Goal: Task Accomplishment & Management: Complete application form

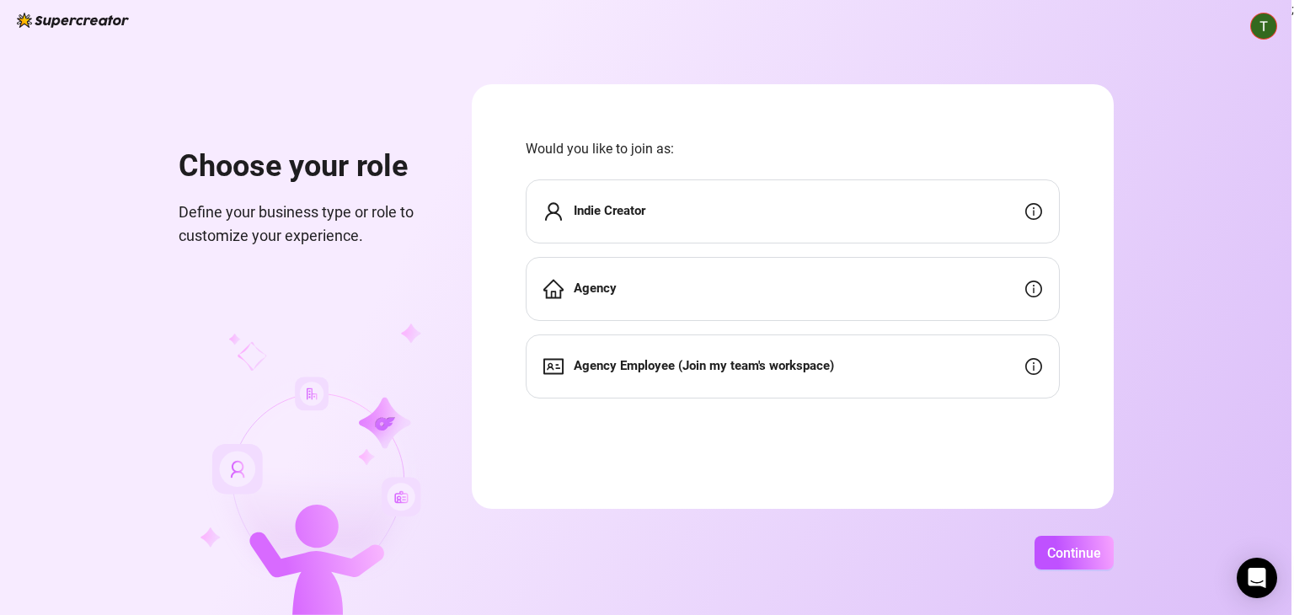
click at [699, 271] on div "Agency" at bounding box center [793, 289] width 534 height 64
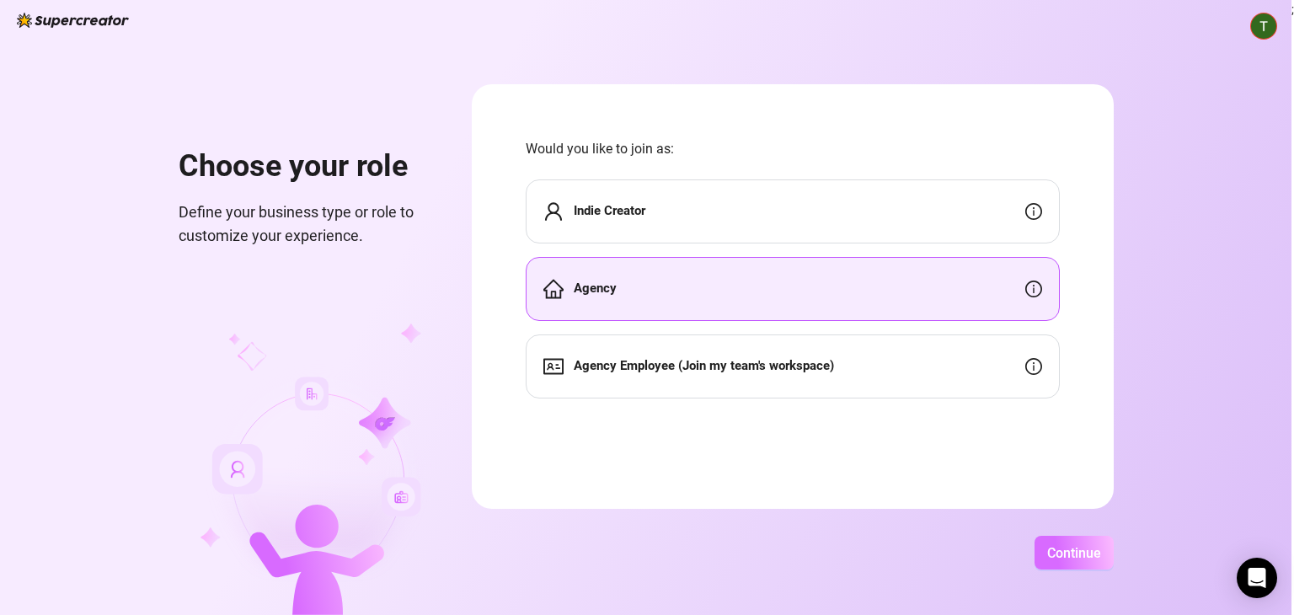
click at [1077, 550] on span "Continue" at bounding box center [1075, 553] width 54 height 16
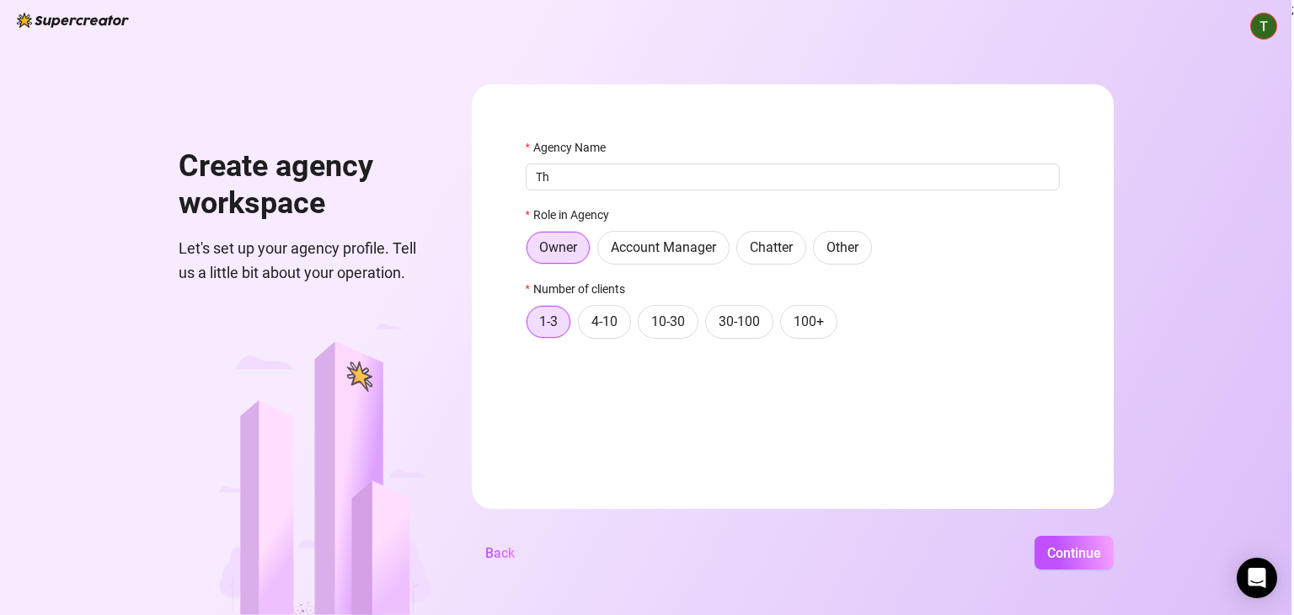
type input "T"
type input "THE YNA AGENCY"
click at [614, 327] on span "4-10" at bounding box center [605, 321] width 26 height 16
click at [583, 326] on input "4-10" at bounding box center [583, 326] width 0 height 0
click at [1074, 551] on span "Continue" at bounding box center [1075, 553] width 54 height 16
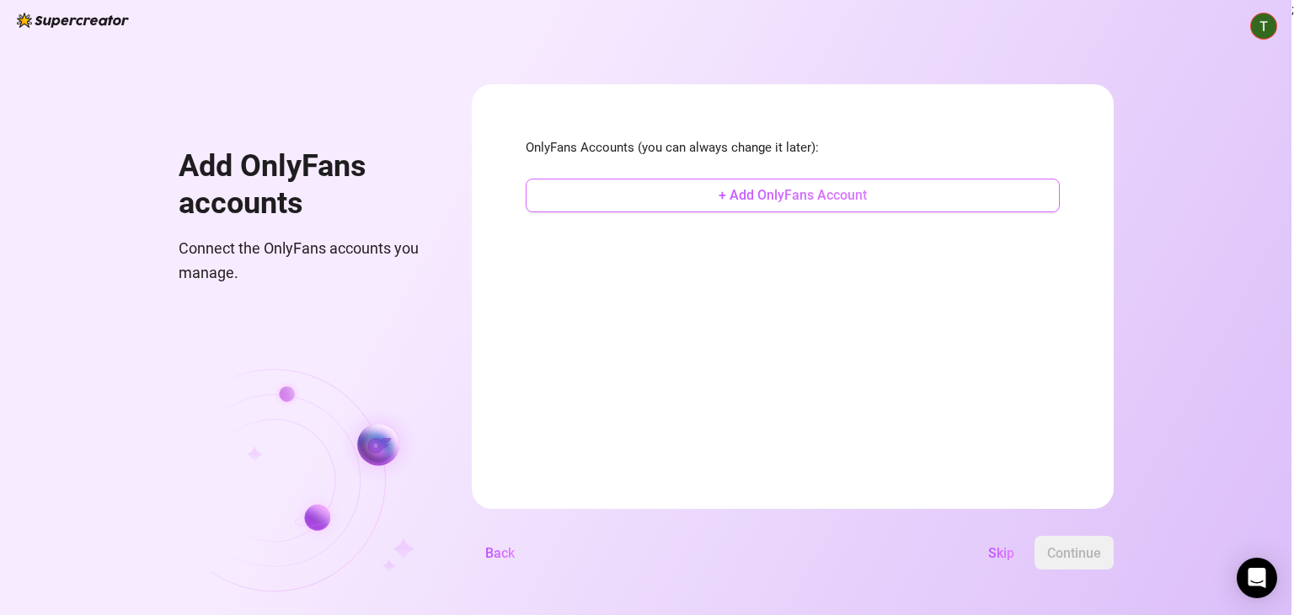
click at [796, 202] on span "+ Add OnlyFans Account" at bounding box center [793, 195] width 148 height 16
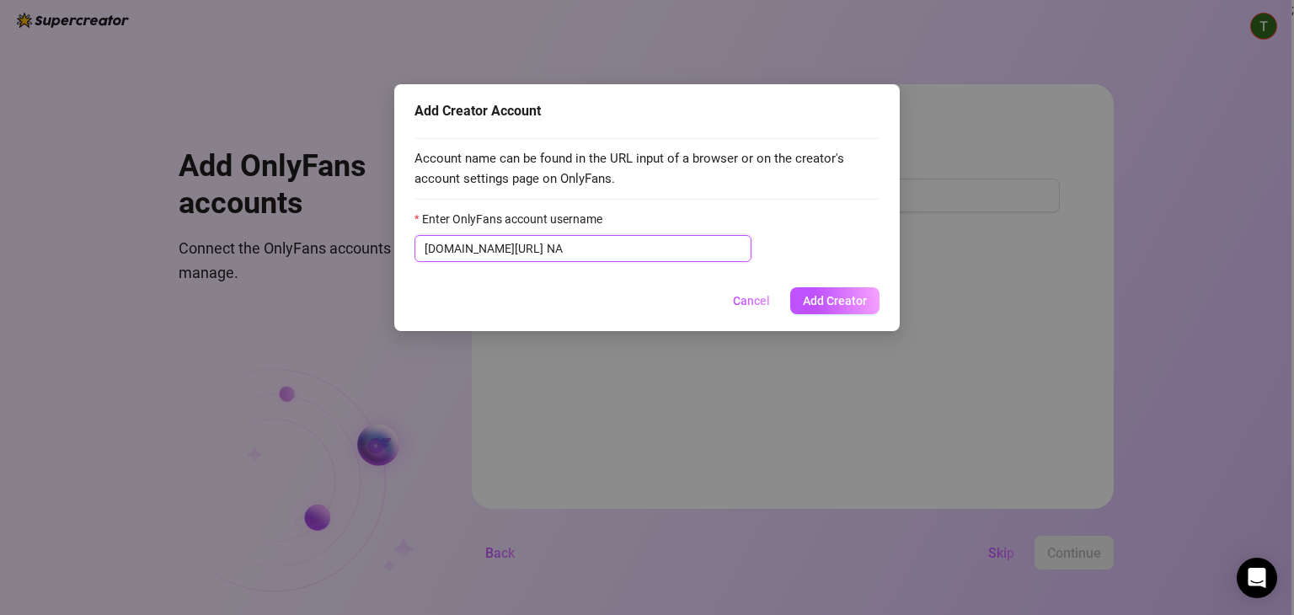
type input "N"
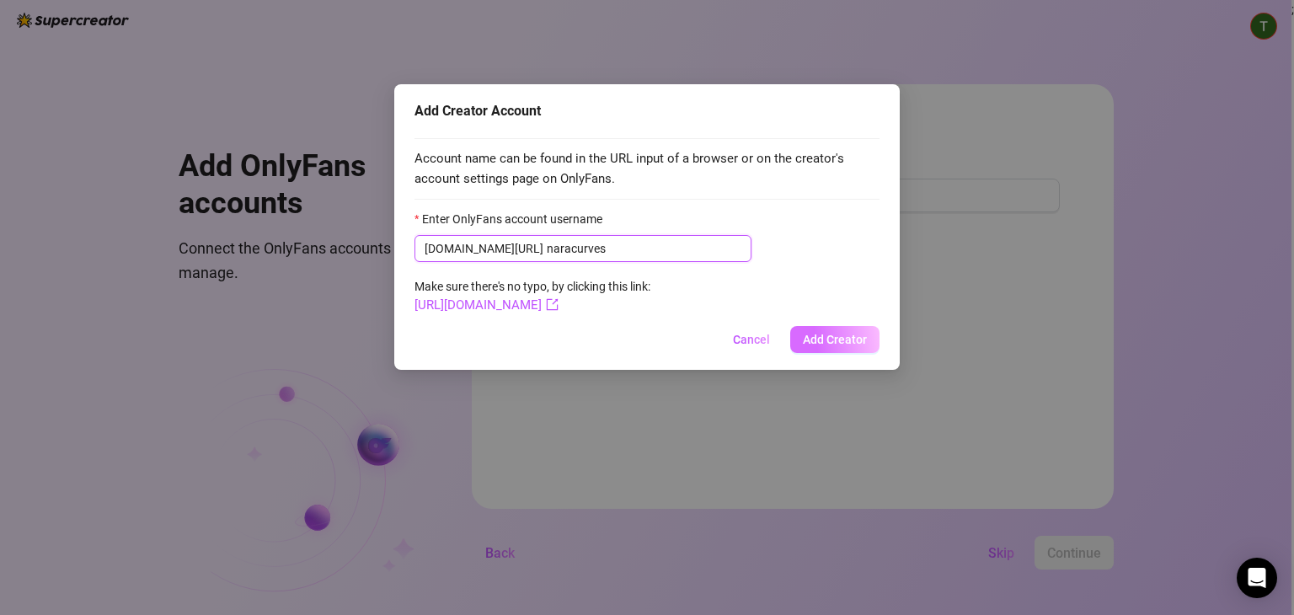
type input "naracurves"
click at [830, 350] on button "Add Creator" at bounding box center [834, 339] width 89 height 27
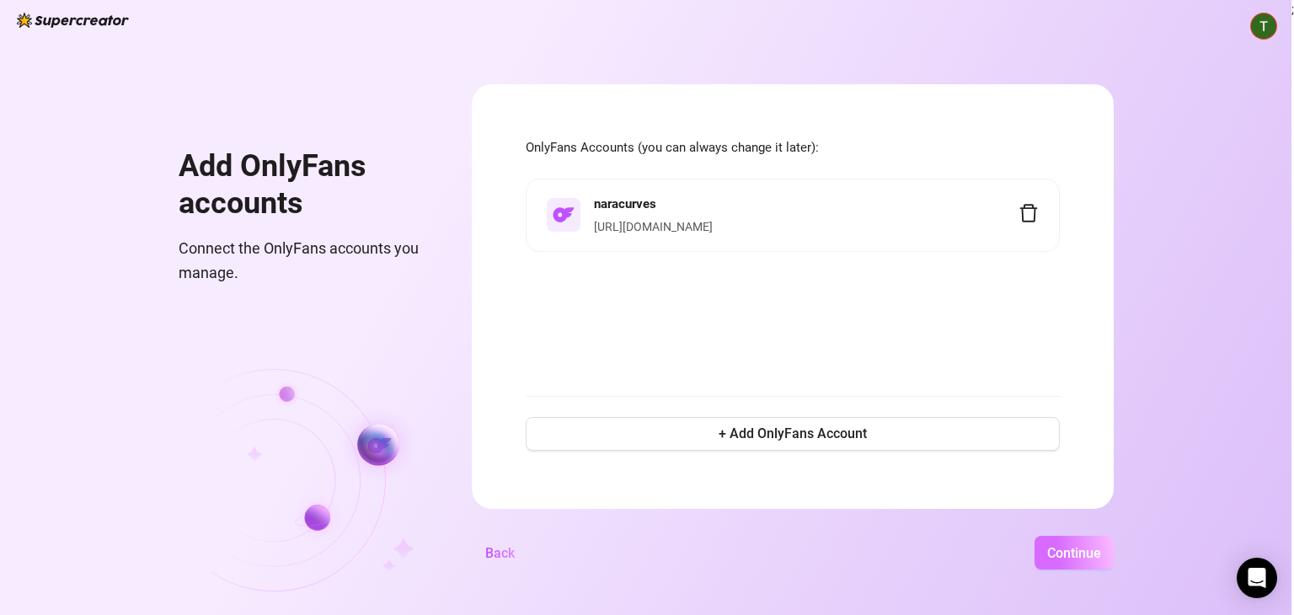
click at [1081, 559] on span "Continue" at bounding box center [1075, 553] width 54 height 16
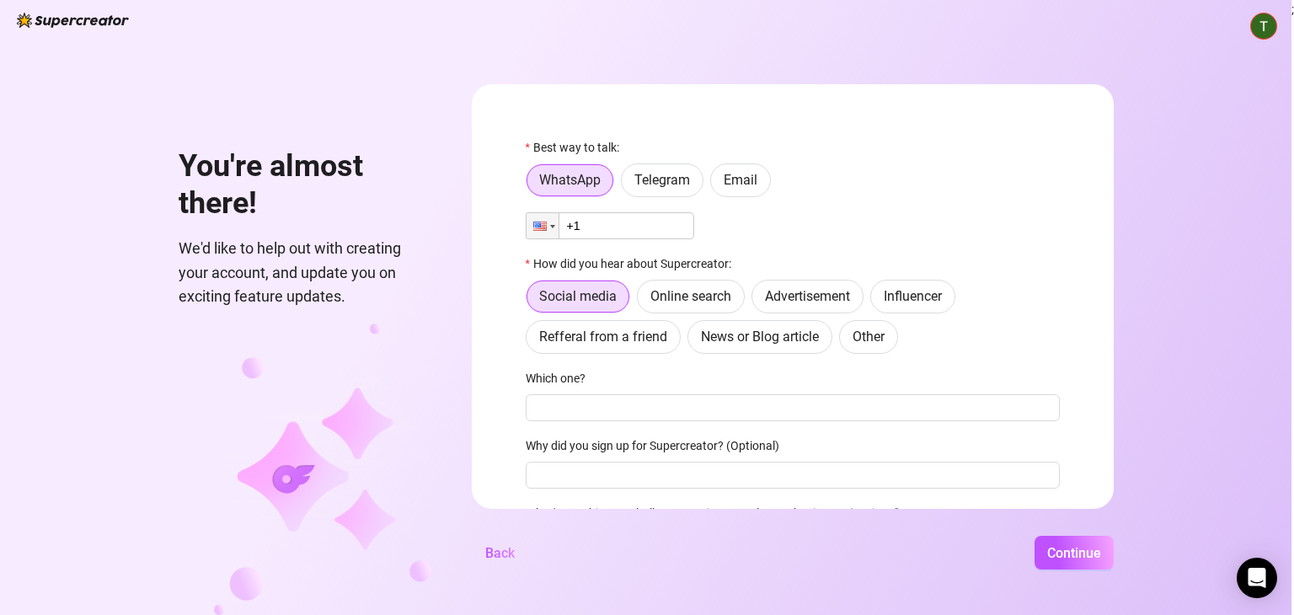
click at [644, 228] on input "+1" at bounding box center [610, 225] width 169 height 27
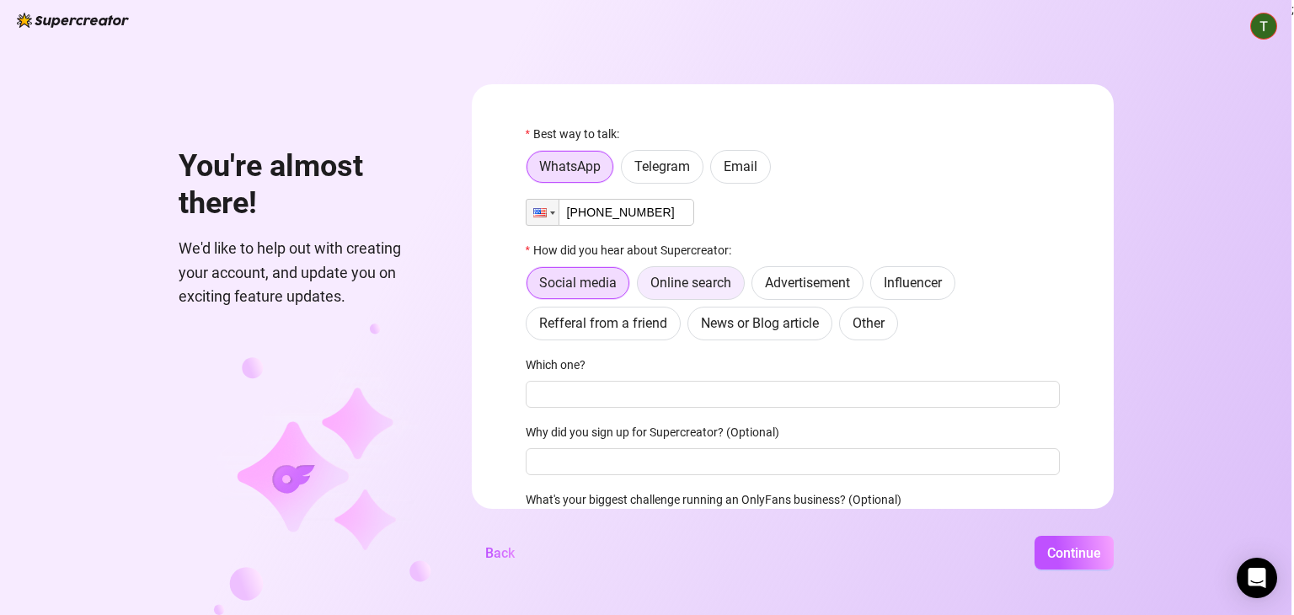
type input "+1 (786) 369-6210"
click at [686, 284] on span "Online search" at bounding box center [691, 283] width 81 height 16
click at [642, 287] on input "Online search" at bounding box center [642, 287] width 0 height 0
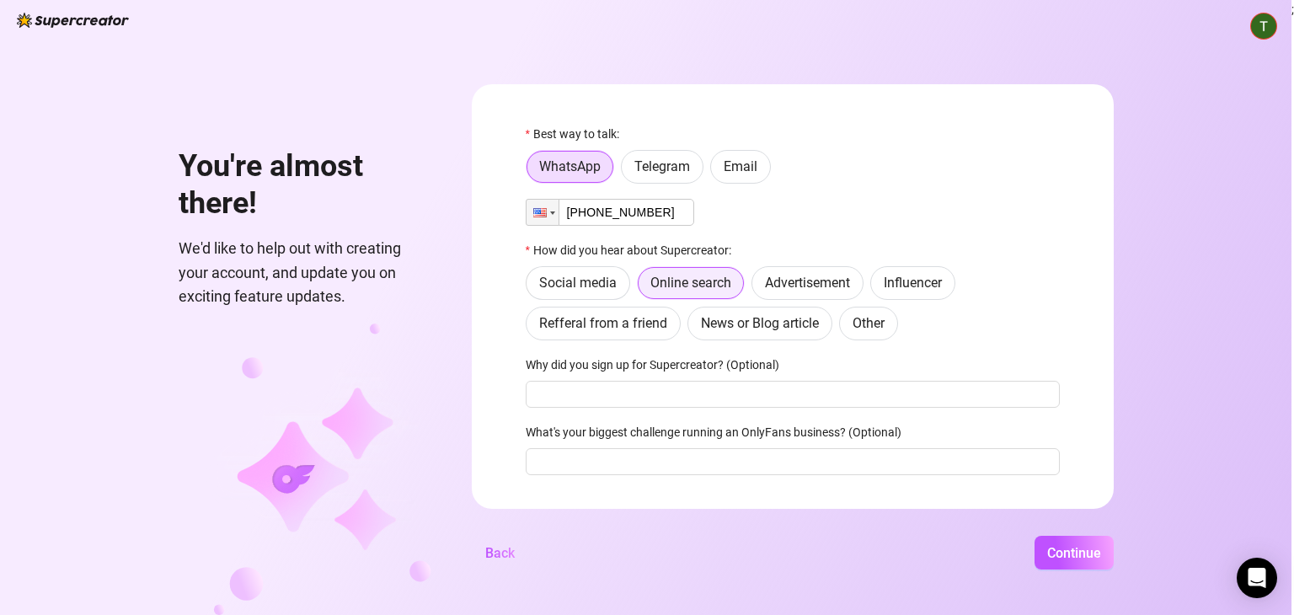
scroll to position [49, 0]
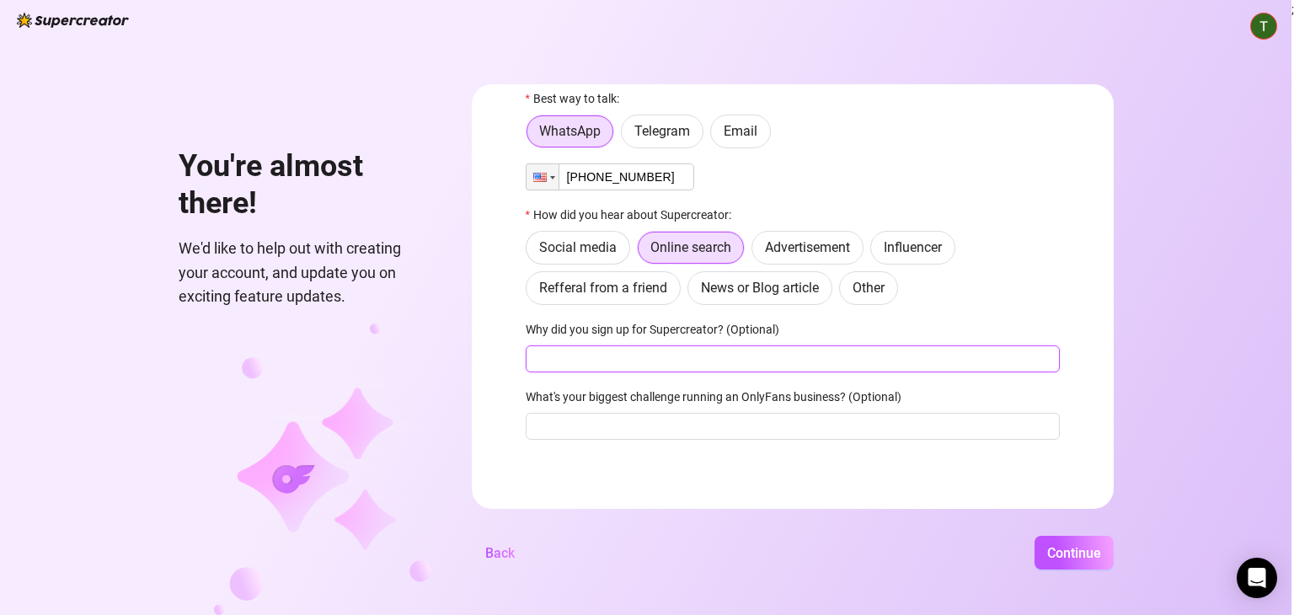
click at [681, 362] on input "Why did you sign up for Supercreator? (Optional)" at bounding box center [793, 359] width 534 height 27
type input "Try it out for our agency"
click at [675, 424] on input "What's your biggest challenge running an OnlyFans business? (Optional)" at bounding box center [793, 426] width 534 height 27
type input "Starting"
click at [1062, 549] on span "Continue" at bounding box center [1075, 553] width 54 height 16
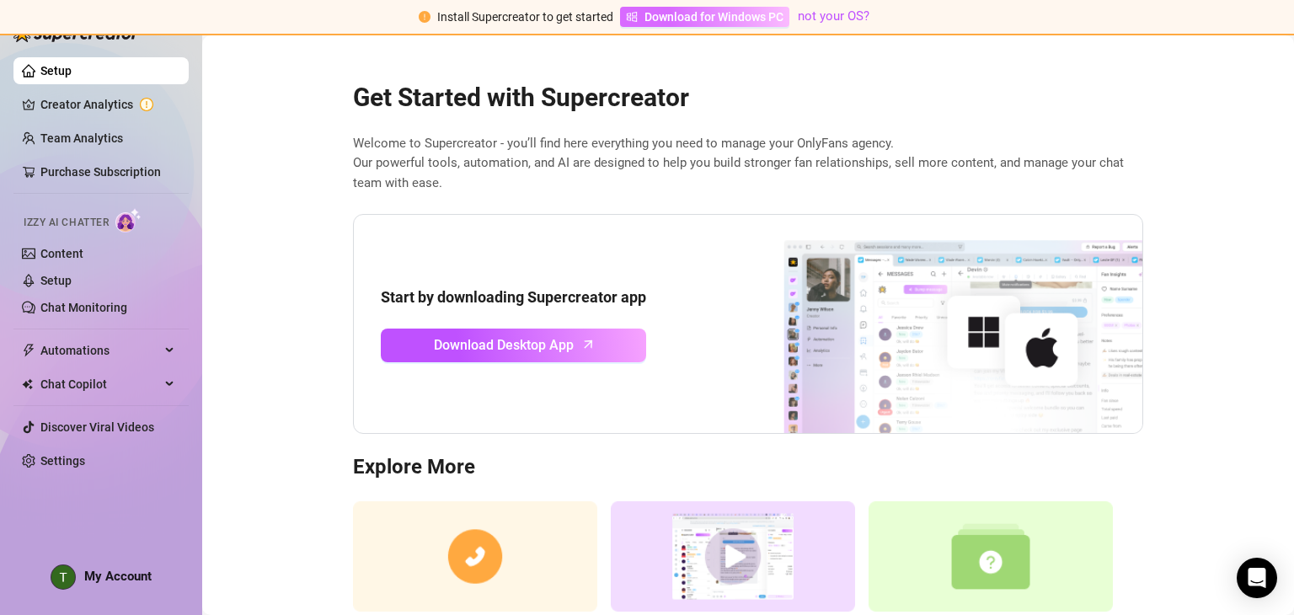
click at [674, 11] on span "Download for Windows PC" at bounding box center [714, 17] width 139 height 19
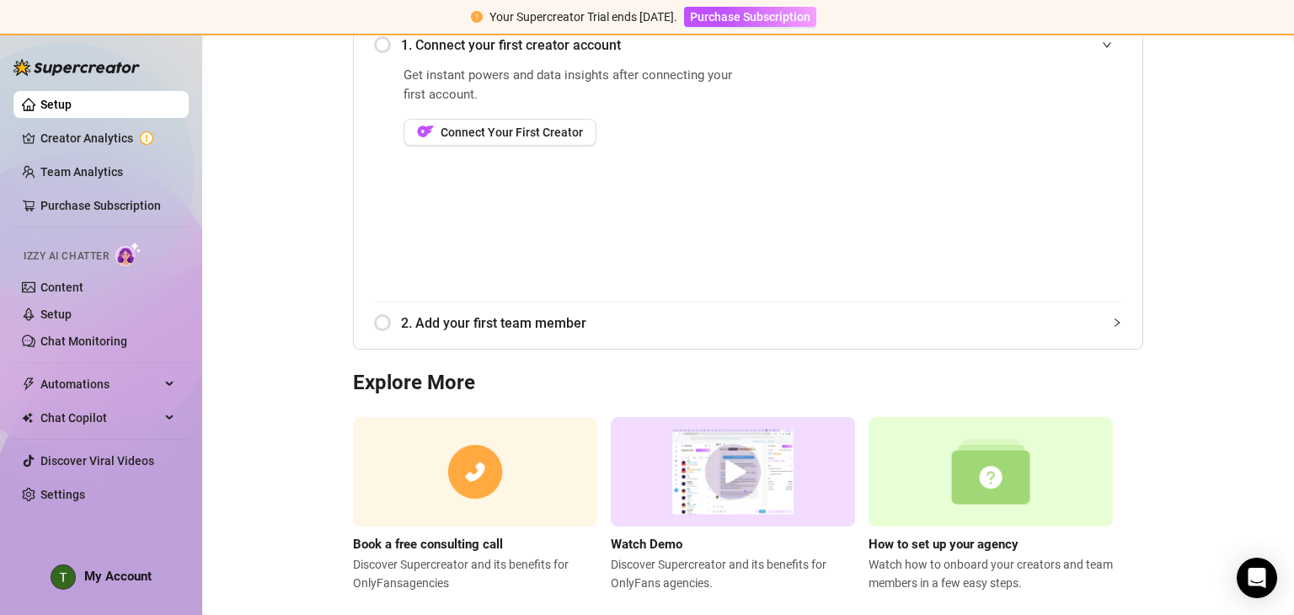
scroll to position [243, 0]
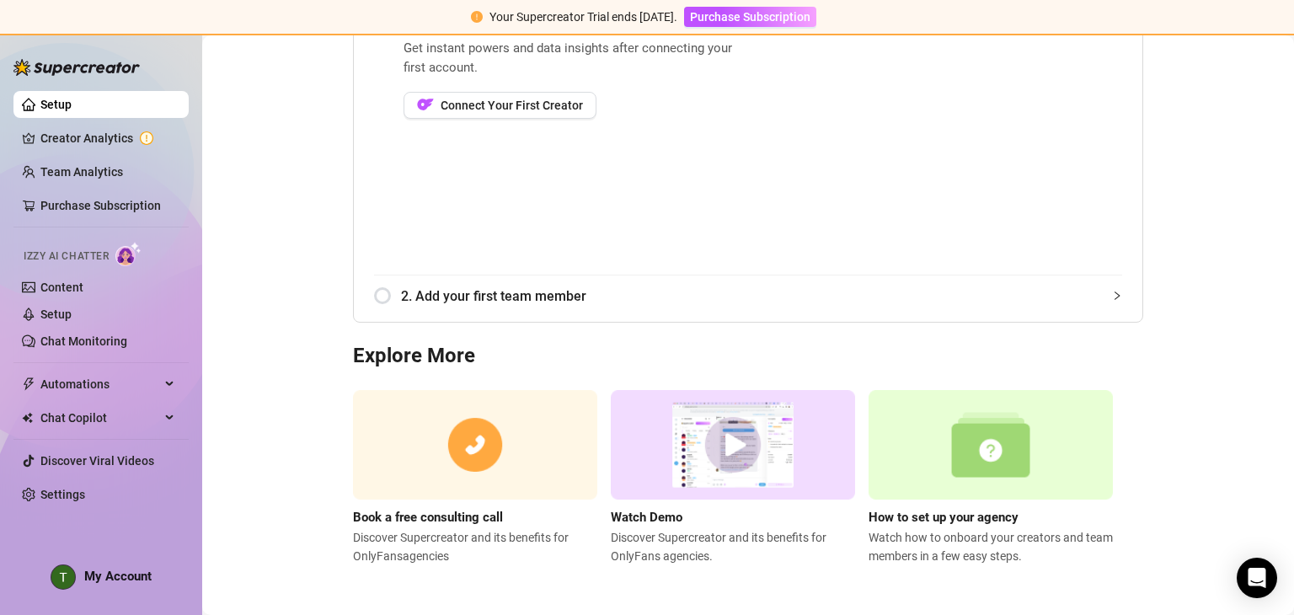
click at [731, 439] on img at bounding box center [733, 445] width 244 height 110
click at [99, 136] on link "Creator Analytics" at bounding box center [107, 138] width 135 height 27
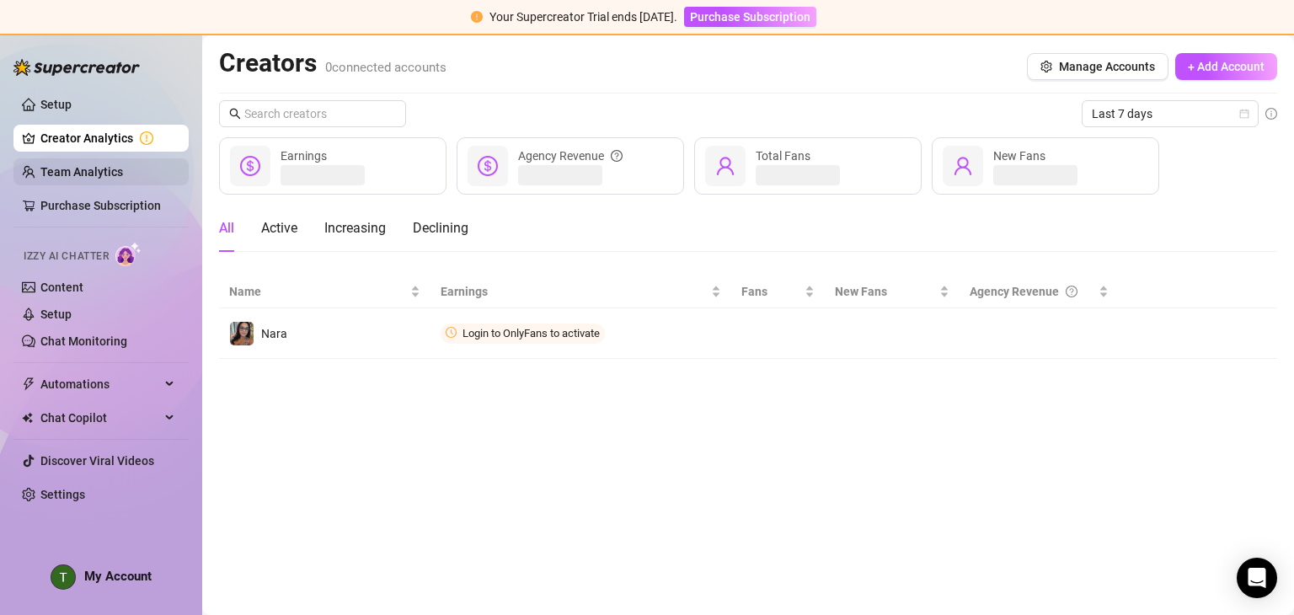
click at [86, 165] on link "Team Analytics" at bounding box center [81, 171] width 83 height 13
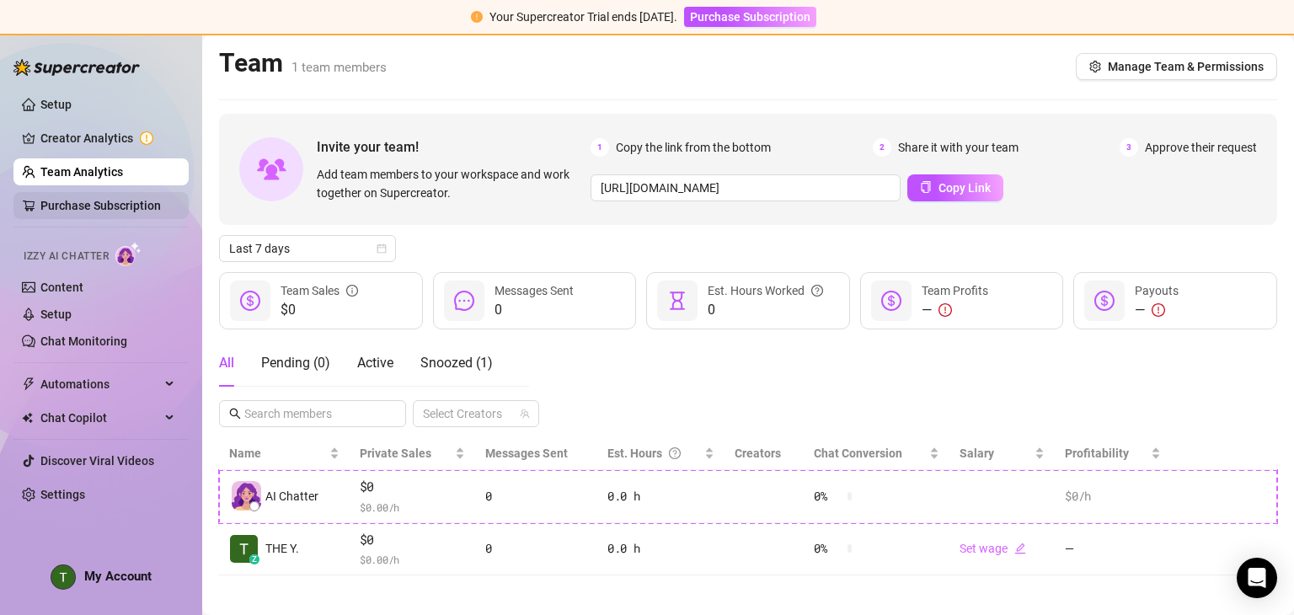
click at [88, 199] on link "Purchase Subscription" at bounding box center [100, 205] width 121 height 13
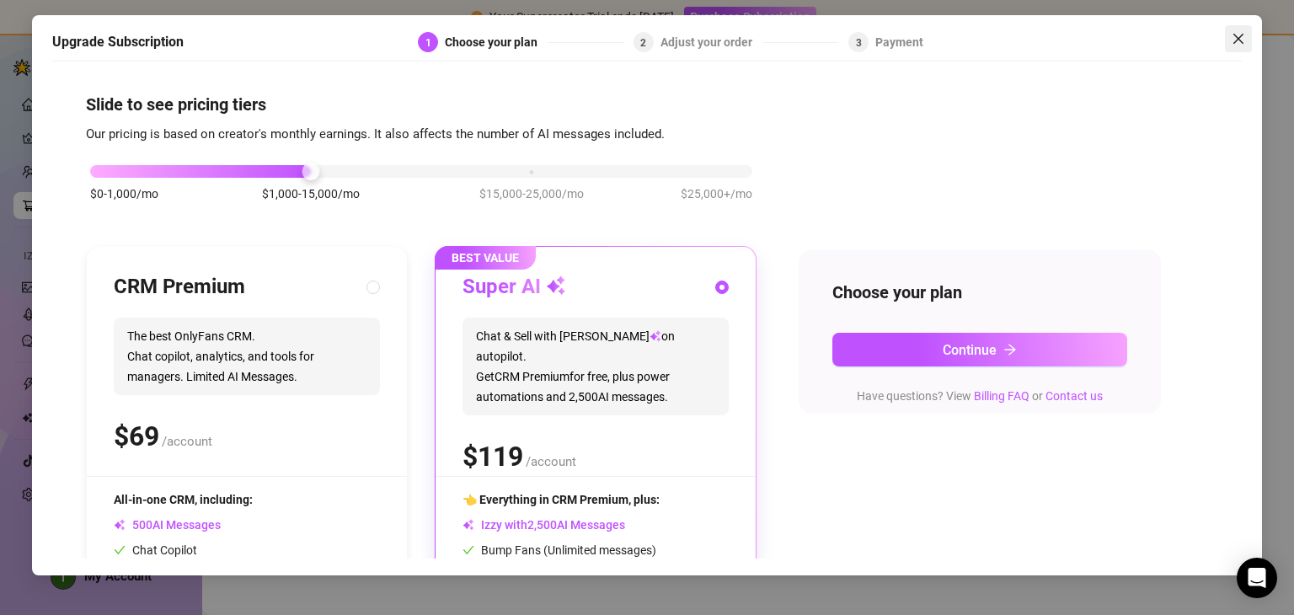
click at [1241, 40] on icon "close" at bounding box center [1238, 38] width 13 height 13
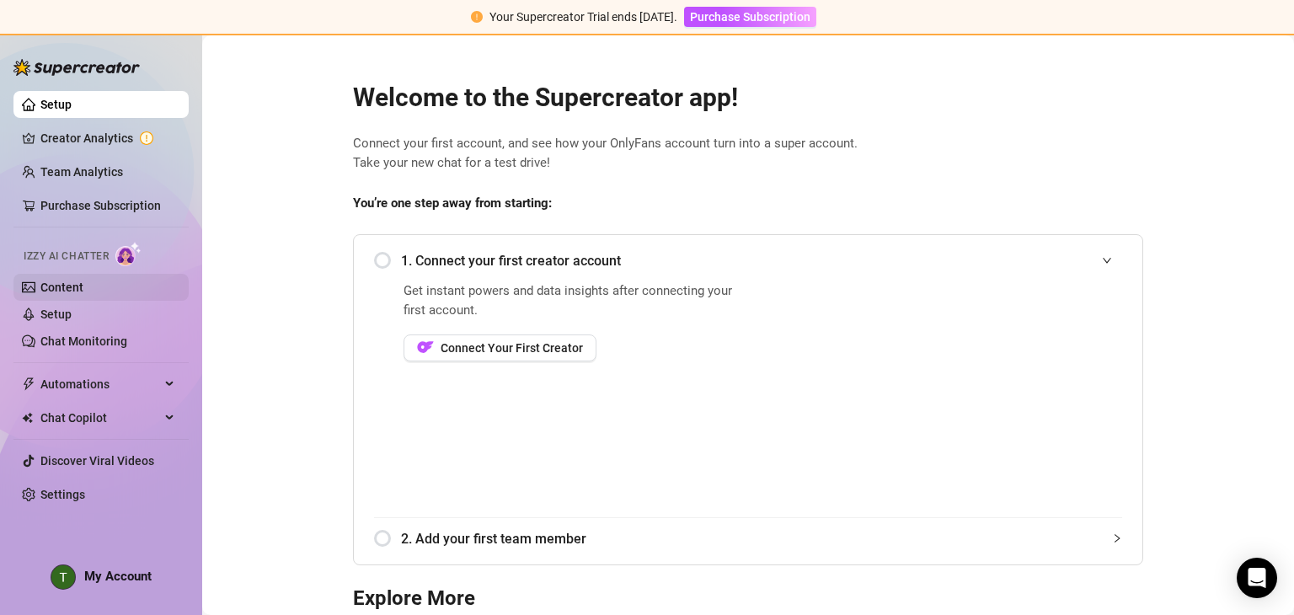
click at [60, 293] on link "Content" at bounding box center [61, 287] width 43 height 13
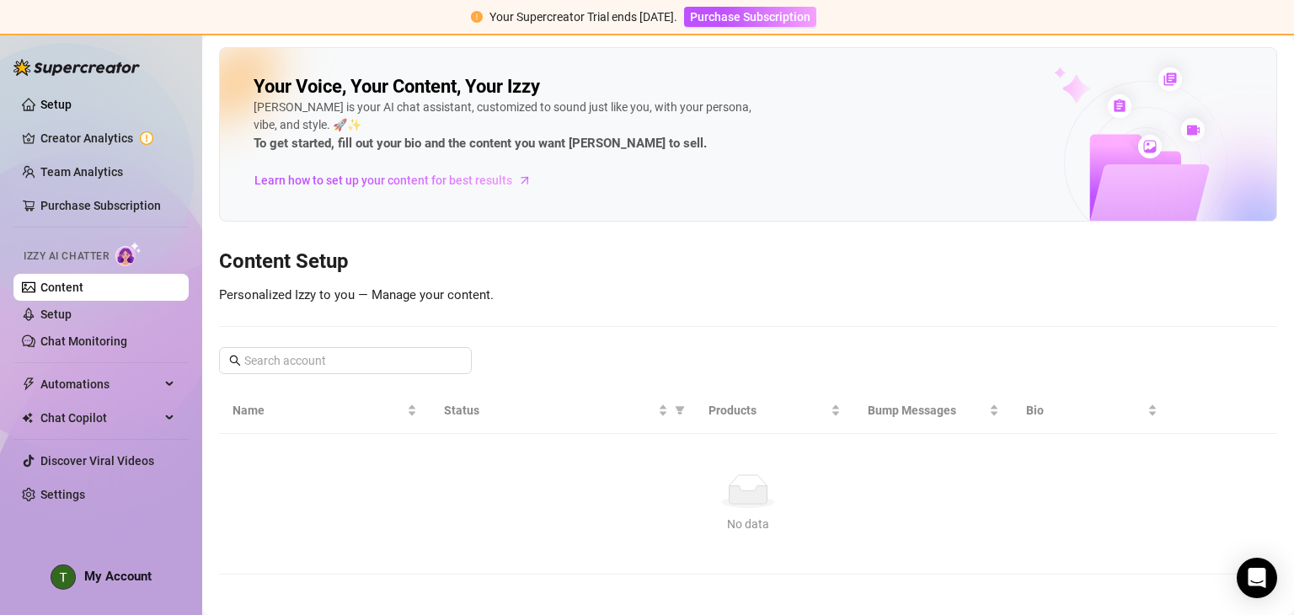
scroll to position [8, 0]
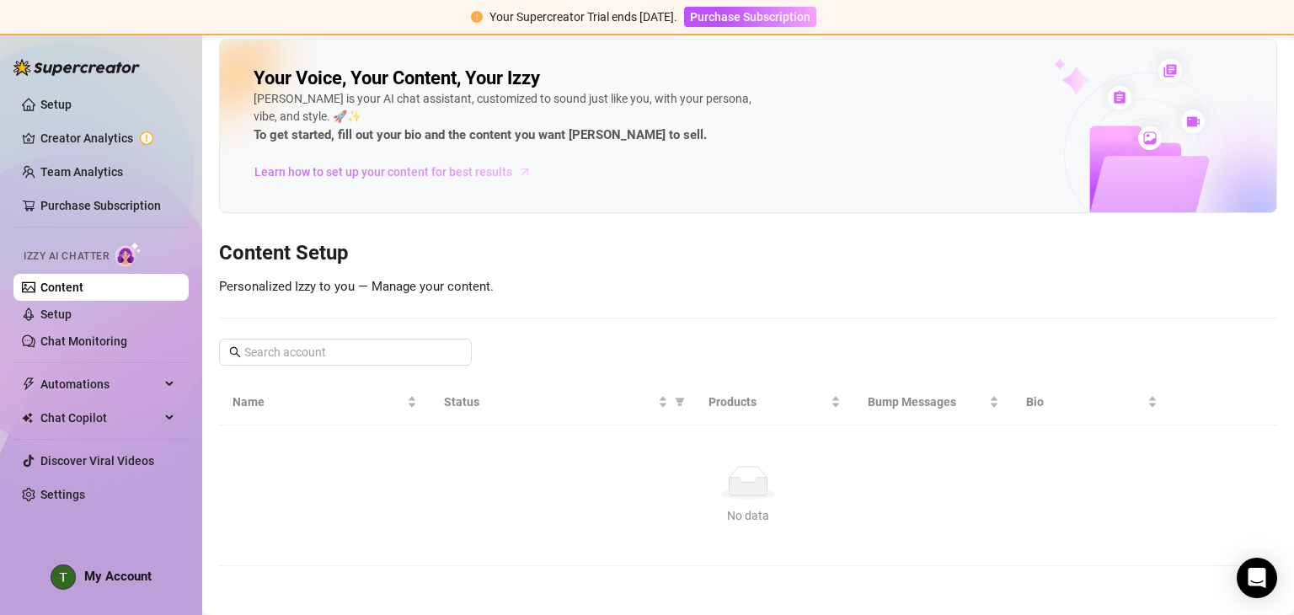
click at [399, 169] on span "Learn how to set up your content for best results" at bounding box center [384, 172] width 258 height 19
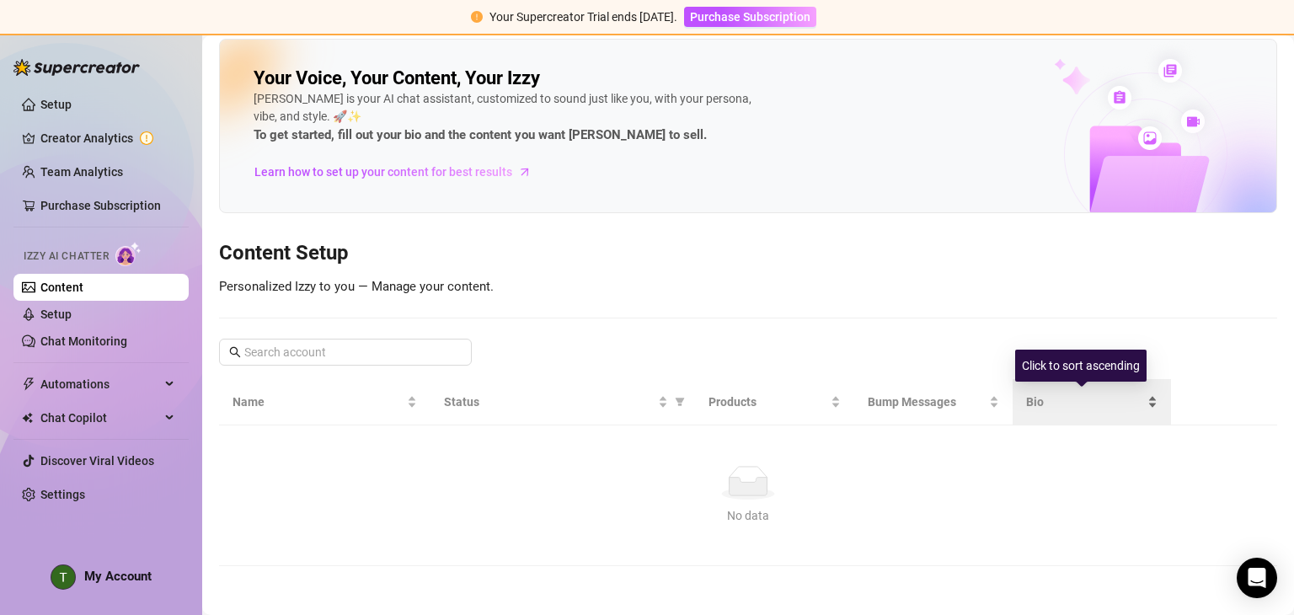
click at [1029, 409] on span "Bio" at bounding box center [1085, 402] width 118 height 19
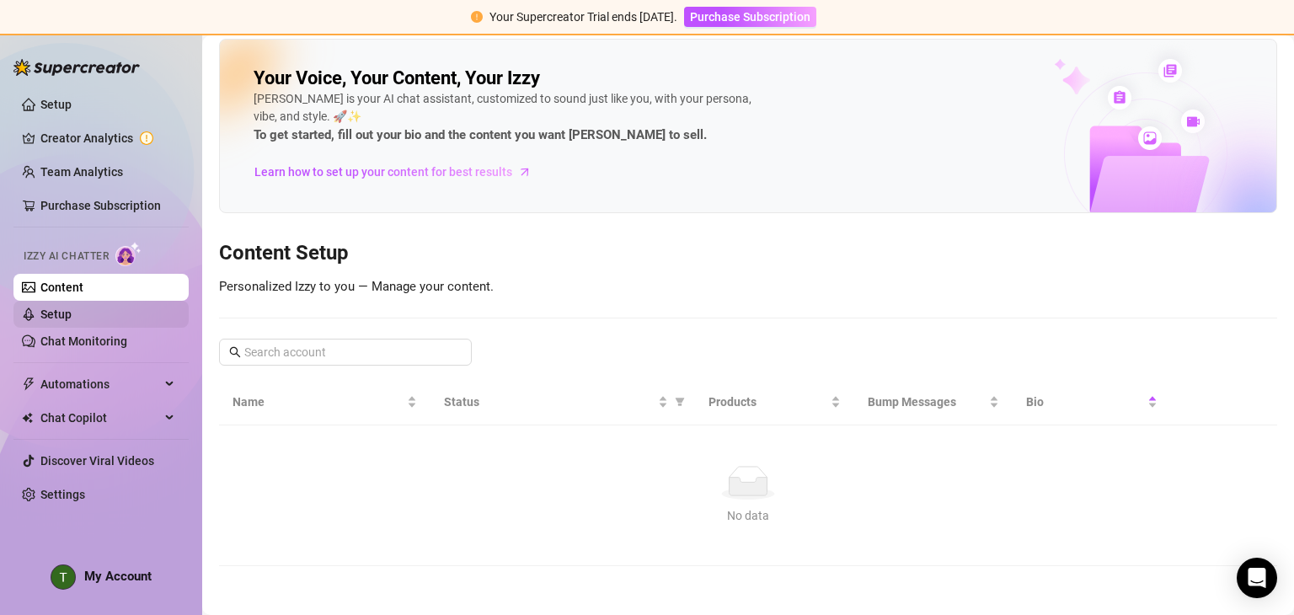
click at [72, 318] on link "Setup" at bounding box center [55, 314] width 31 height 13
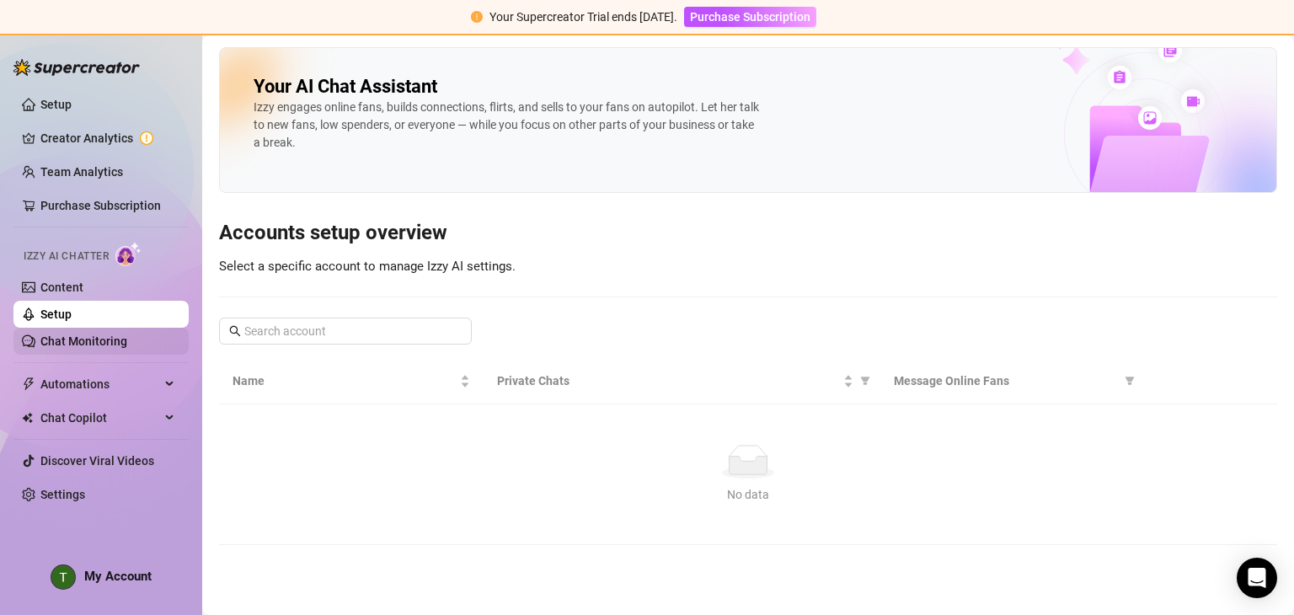
click at [66, 335] on link "Chat Monitoring" at bounding box center [83, 341] width 87 height 13
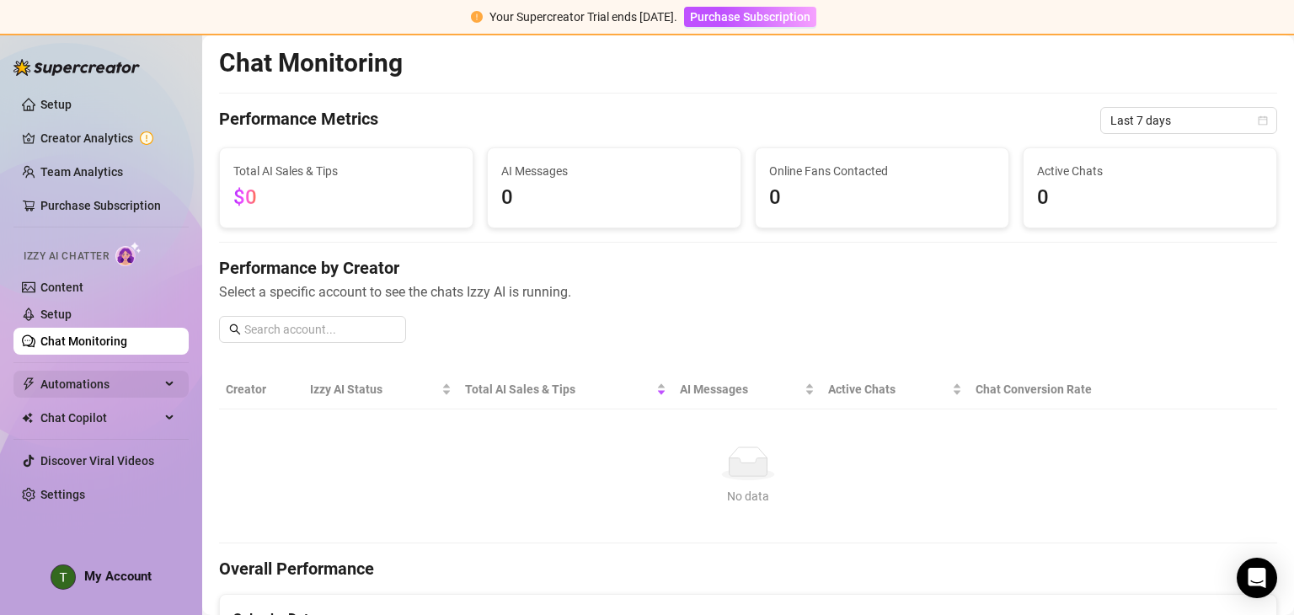
click at [70, 390] on span "Automations" at bounding box center [100, 384] width 120 height 27
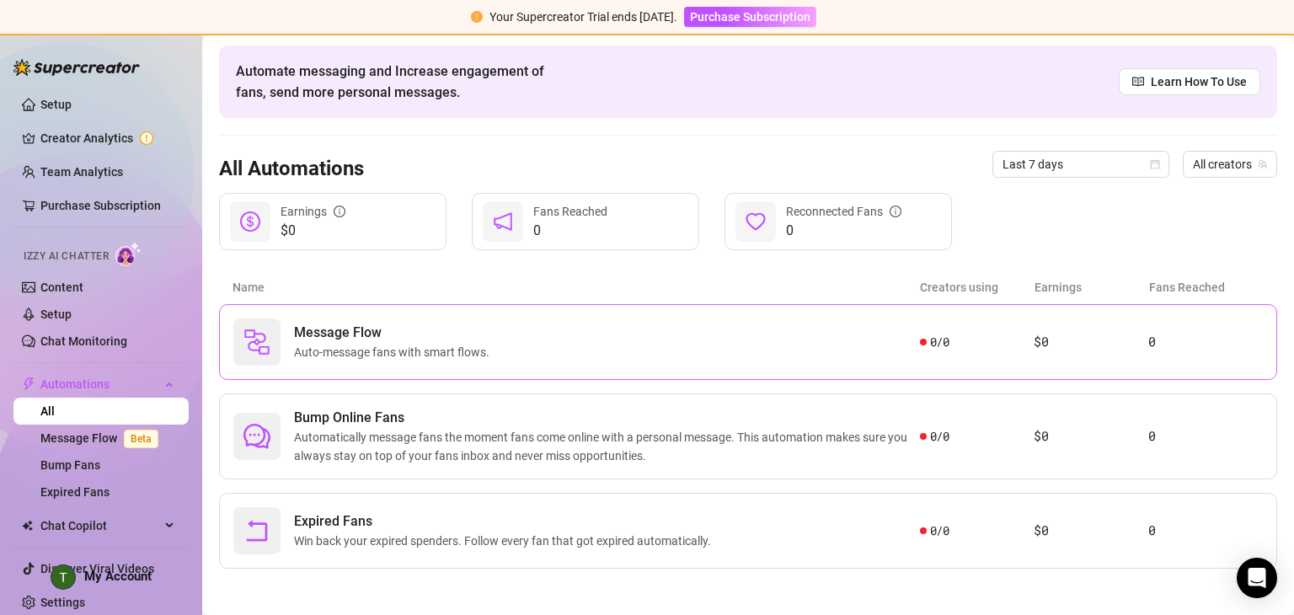
scroll to position [63, 0]
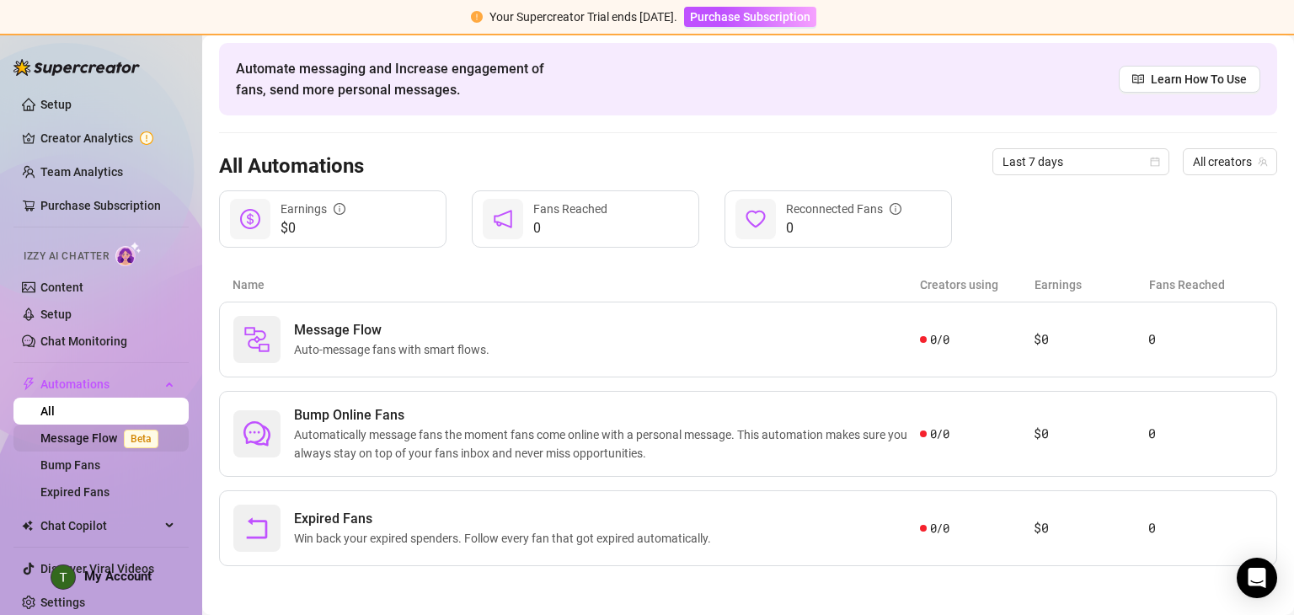
click at [76, 445] on link "Message Flow Beta" at bounding box center [102, 437] width 125 height 13
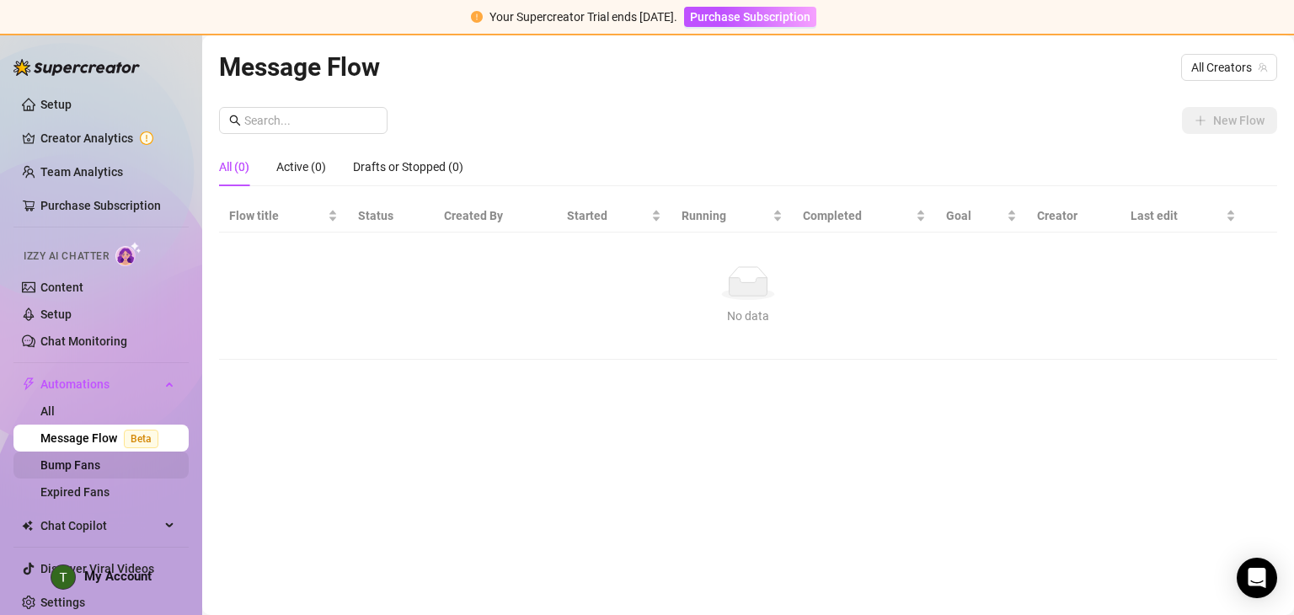
click at [83, 472] on link "Bump Fans" at bounding box center [70, 464] width 60 height 13
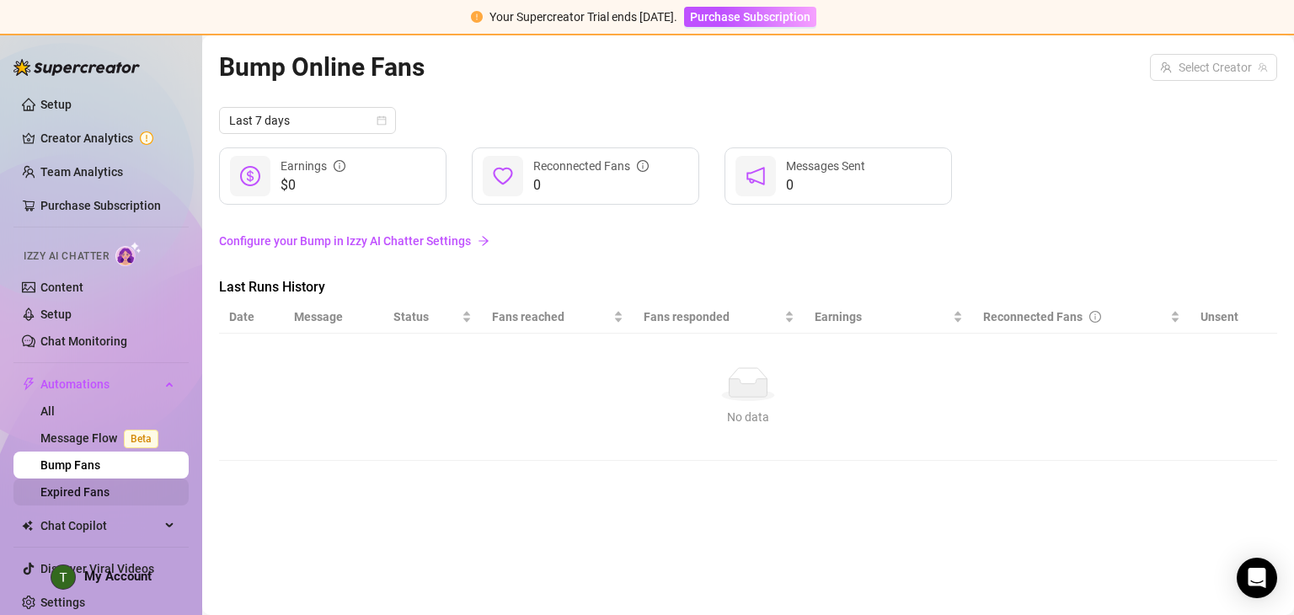
click at [90, 499] on link "Expired Fans" at bounding box center [74, 491] width 69 height 13
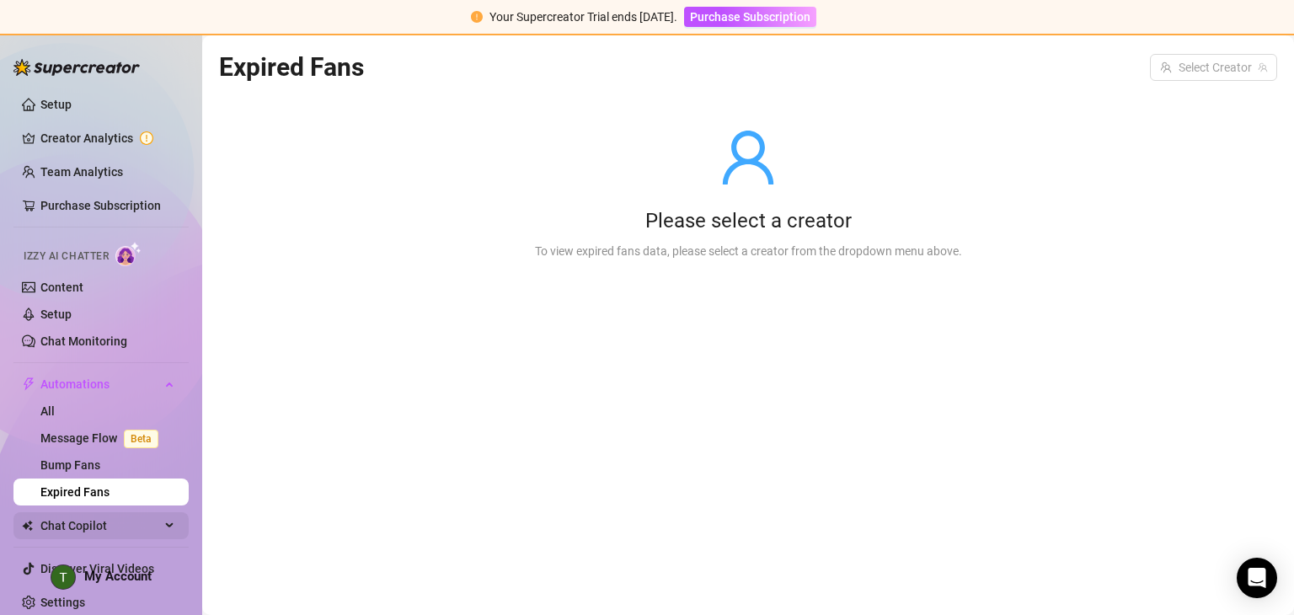
click at [97, 521] on span "Chat Copilot" at bounding box center [100, 525] width 120 height 27
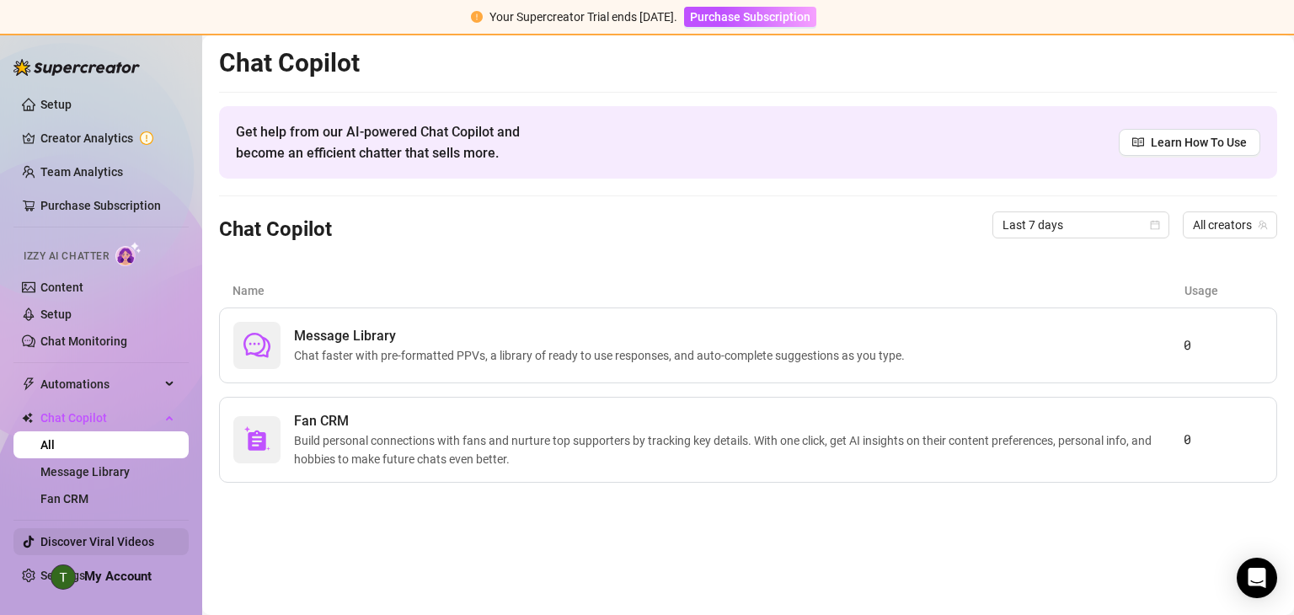
click at [112, 535] on link "Discover Viral Videos" at bounding box center [97, 541] width 114 height 13
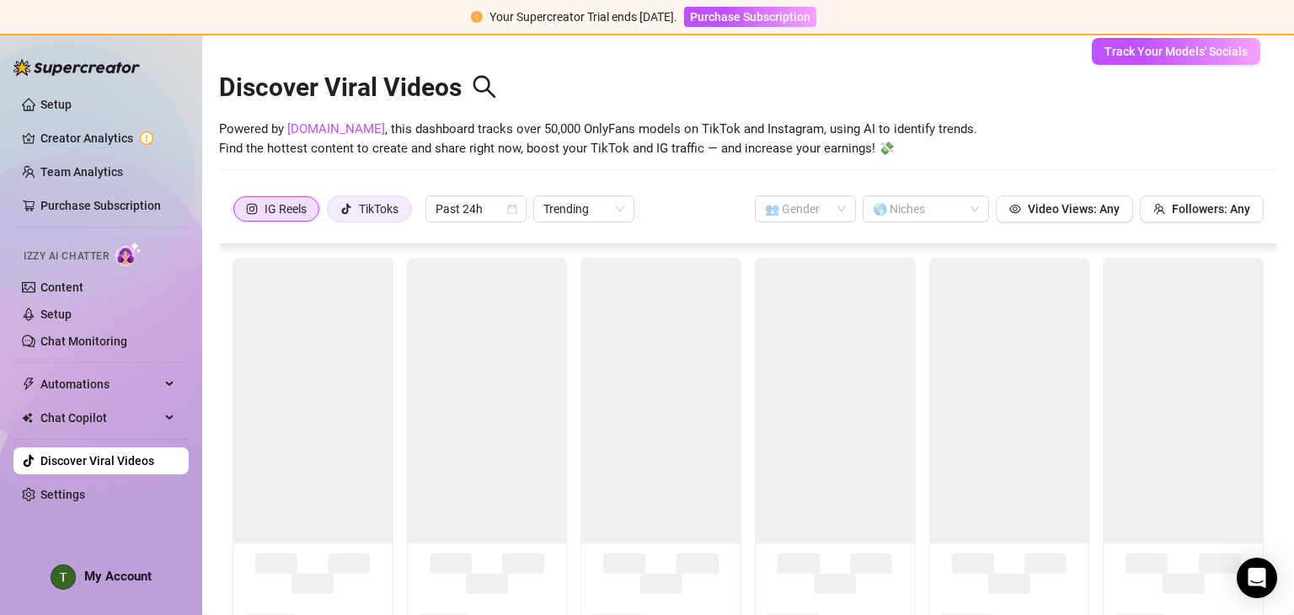
click at [370, 198] on div "TikToks" at bounding box center [379, 208] width 40 height 25
click at [332, 213] on input "TikToks" at bounding box center [332, 213] width 0 height 0
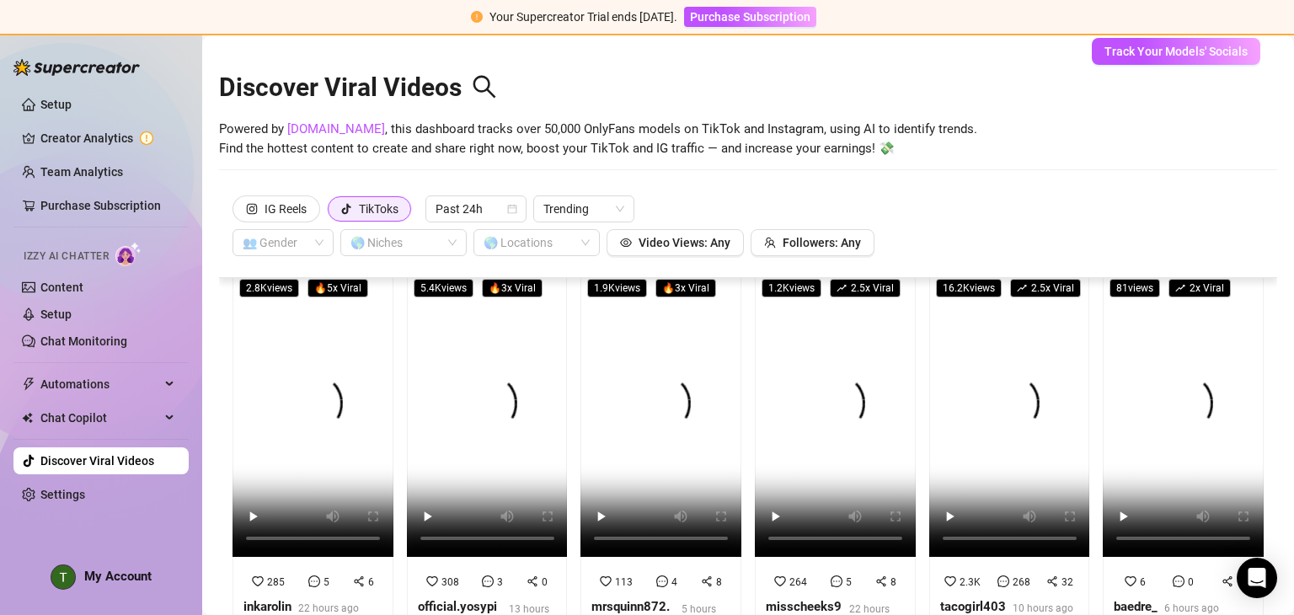
scroll to position [24, 0]
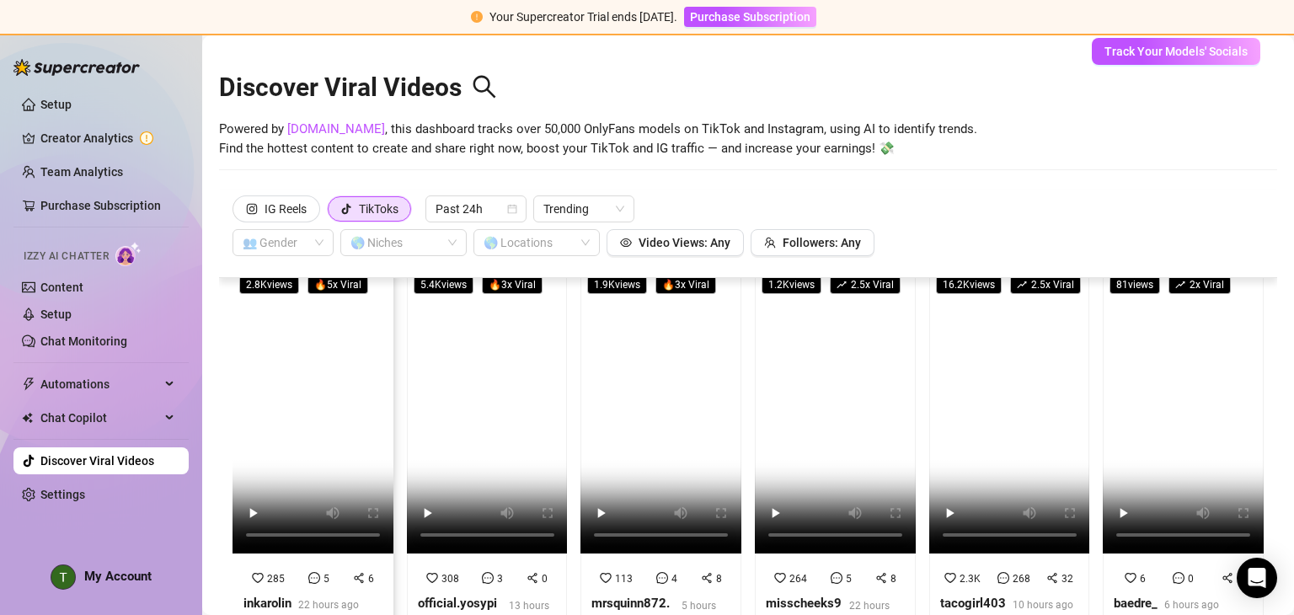
click at [351, 417] on video at bounding box center [313, 411] width 161 height 286
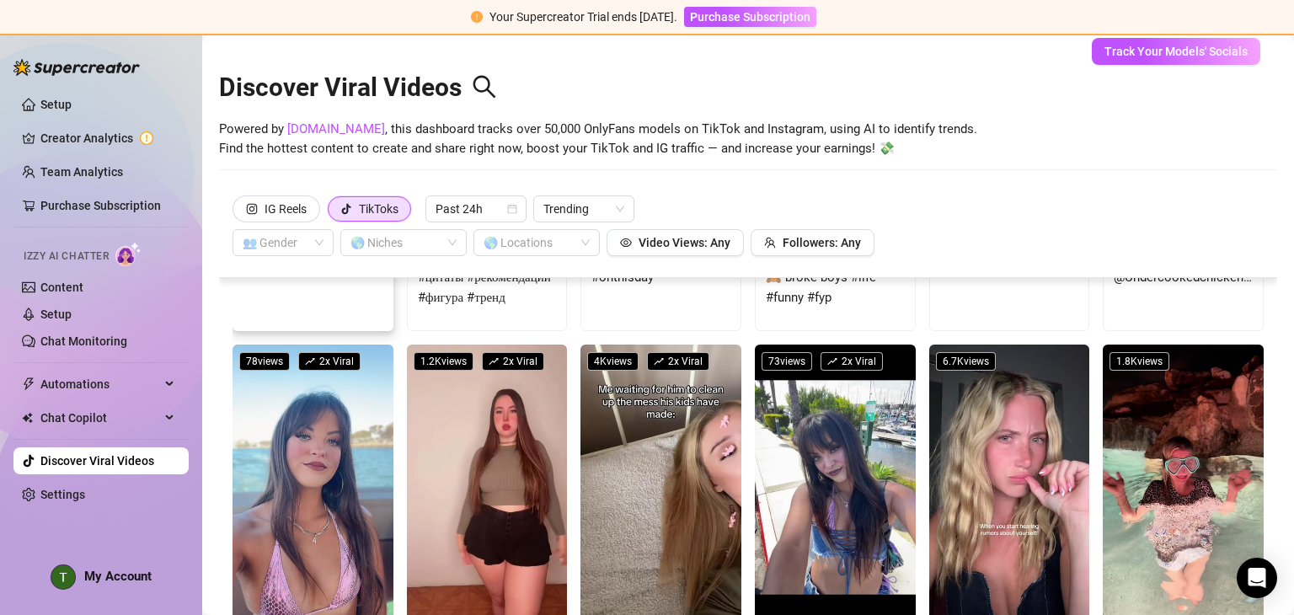
scroll to position [0, 0]
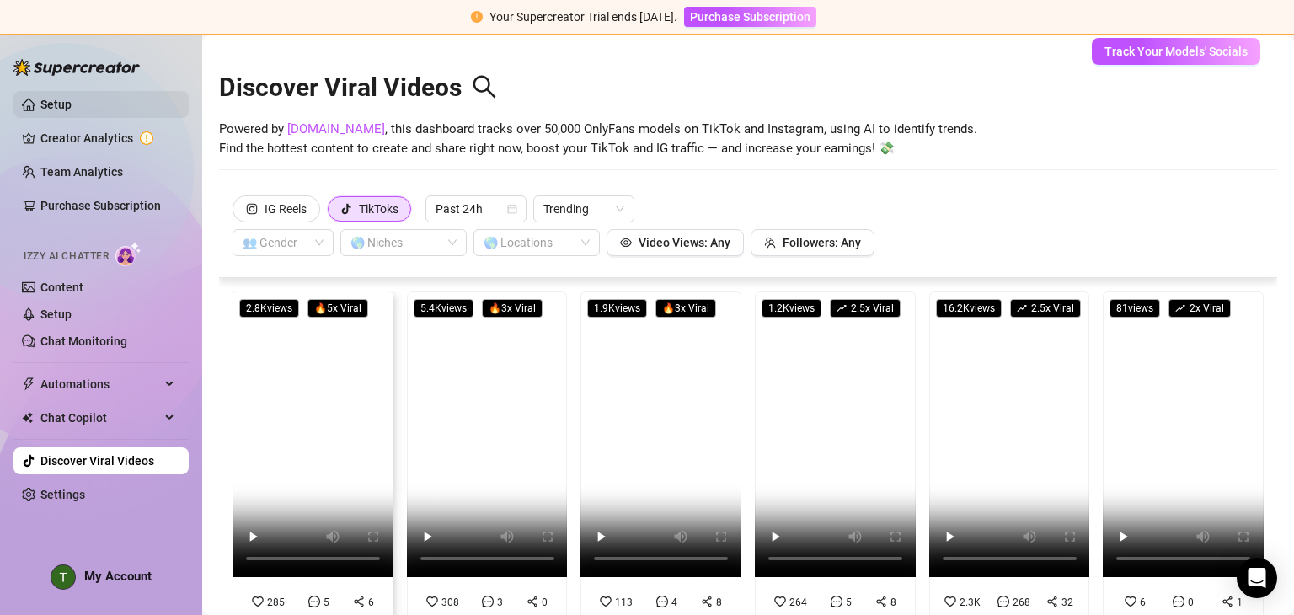
click at [72, 111] on link "Setup" at bounding box center [55, 104] width 31 height 13
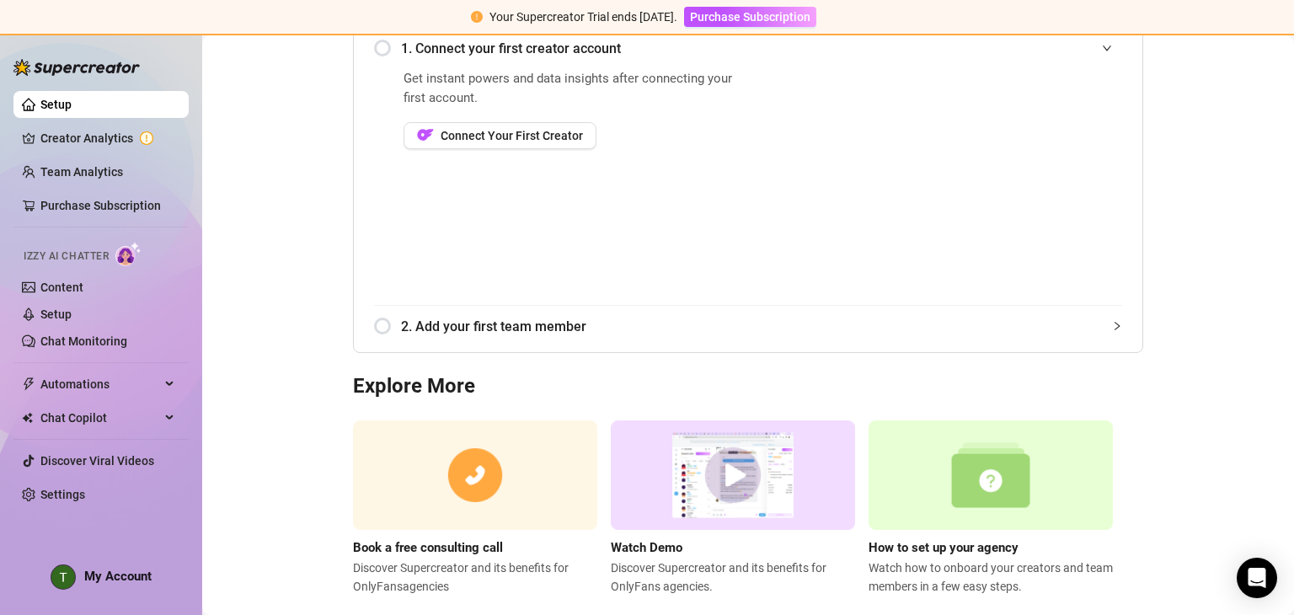
scroll to position [243, 0]
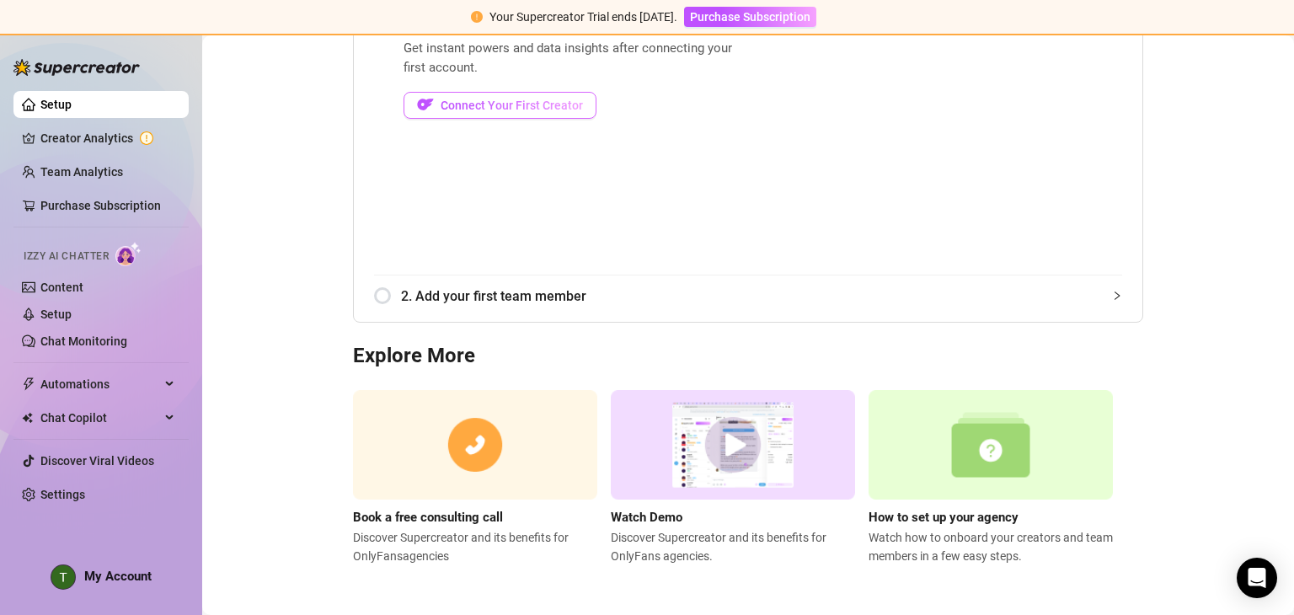
click at [530, 101] on span "Connect Your First Creator" at bounding box center [512, 105] width 142 height 13
click at [75, 135] on link "Creator Analytics" at bounding box center [107, 138] width 135 height 27
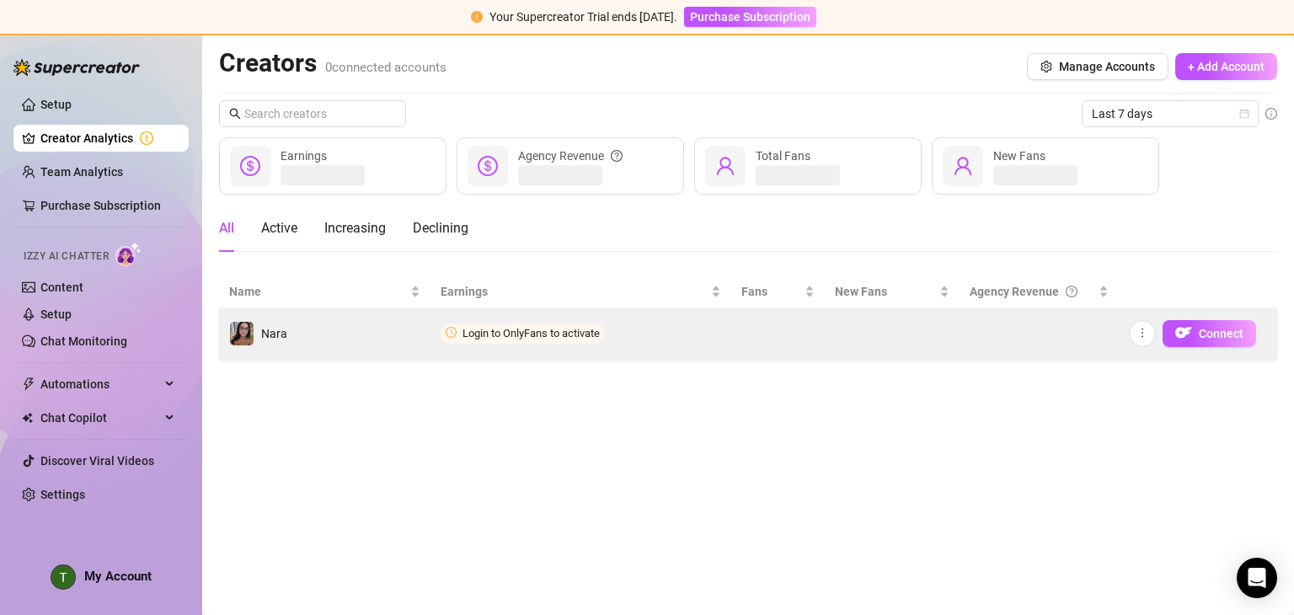
click at [526, 317] on td "Login to OnlyFans to activate" at bounding box center [581, 333] width 300 height 51
click at [1196, 335] on button "Connect" at bounding box center [1210, 333] width 94 height 27
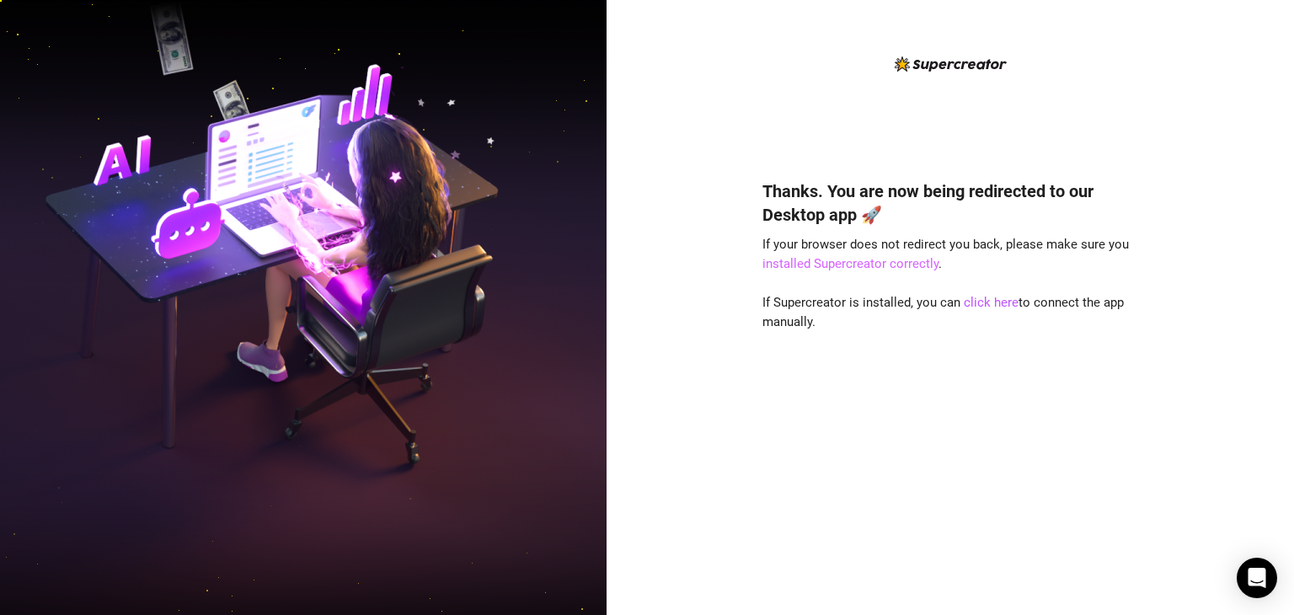
click at [887, 267] on link "installed Supercreator correctly" at bounding box center [851, 263] width 176 height 15
